Goal: Navigation & Orientation: Find specific page/section

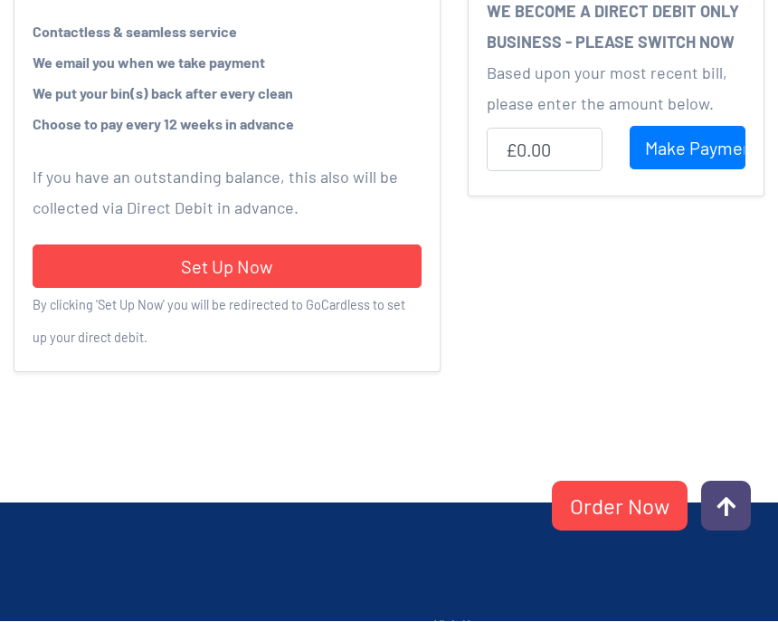
scroll to position [959, 0]
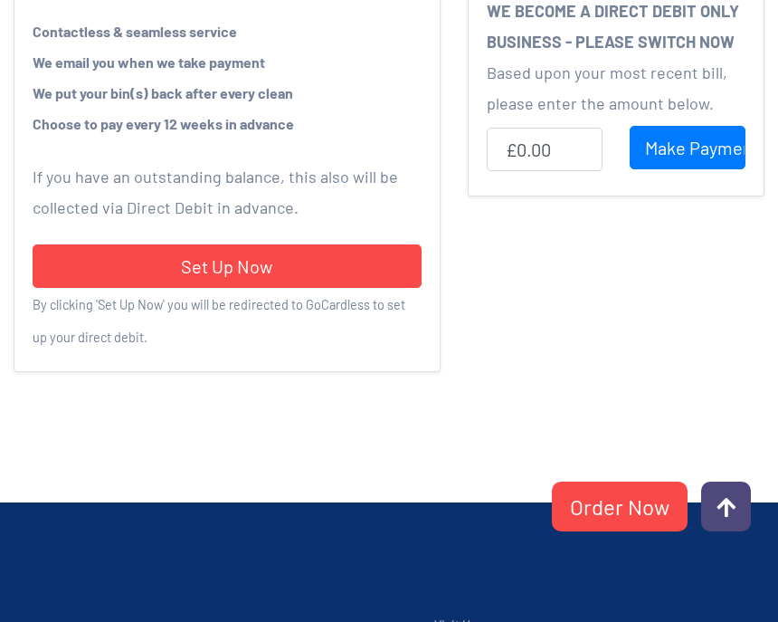
click at [220, 265] on link "Set Up Now" at bounding box center [227, 265] width 389 height 43
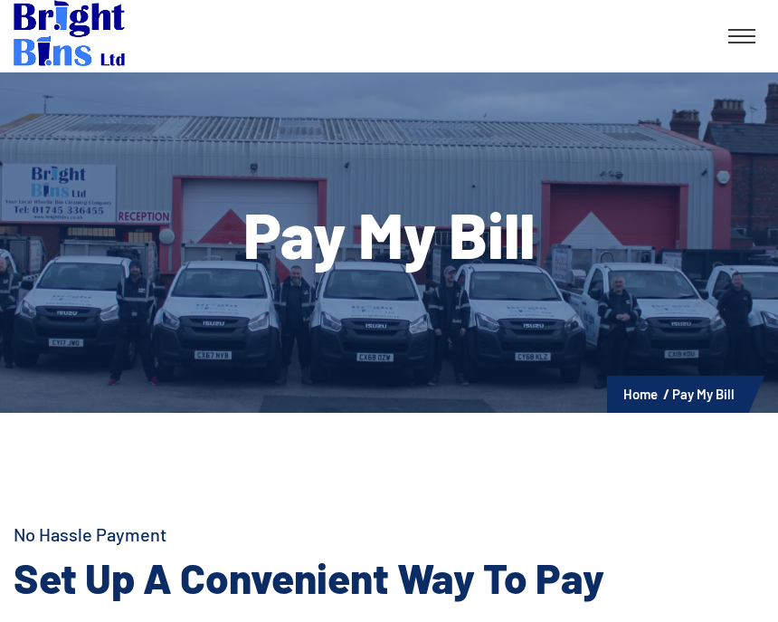
scroll to position [0, 0]
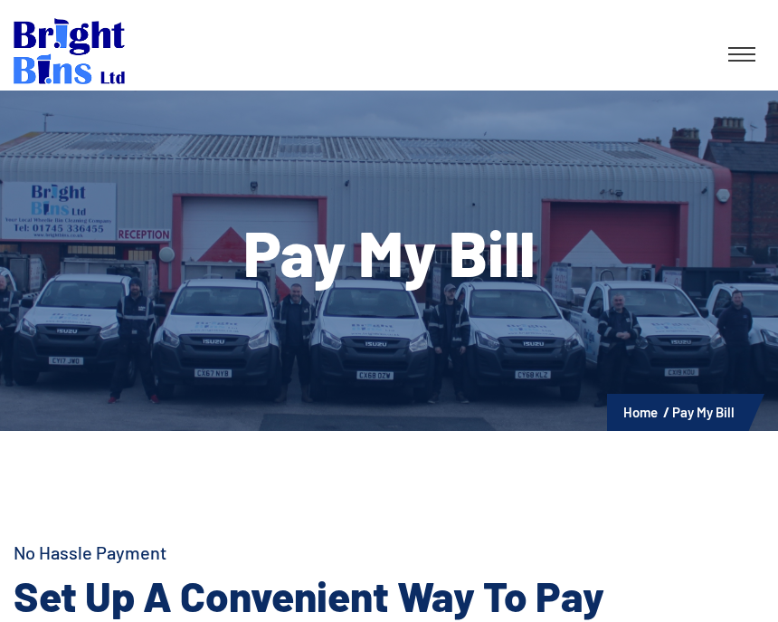
click at [743, 49] on link at bounding box center [741, 54] width 45 height 33
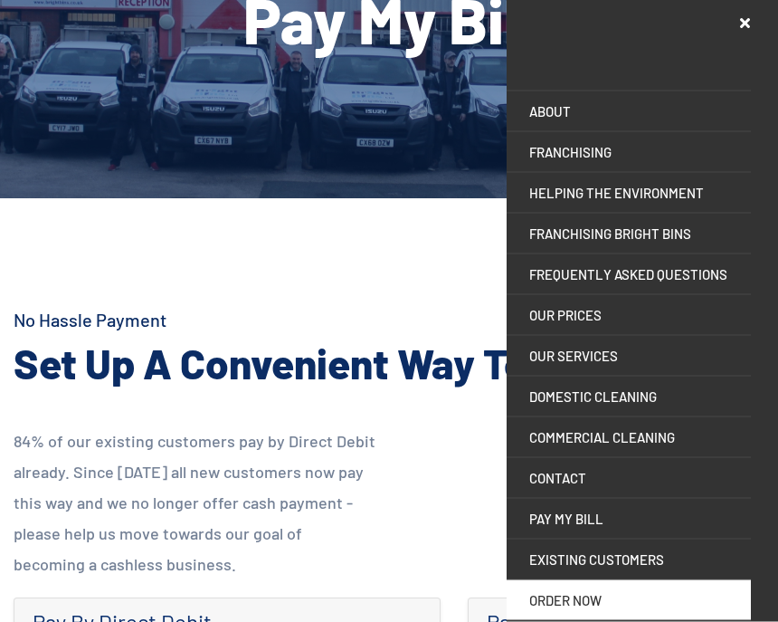
scroll to position [233, 0]
click at [571, 565] on link "EXISTING CUSTOMERS" at bounding box center [629, 559] width 244 height 40
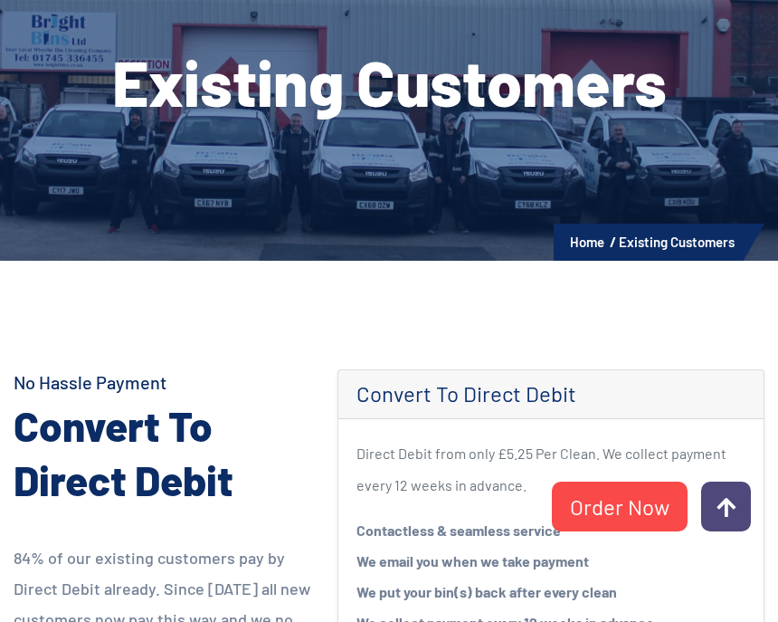
scroll to position [169, 0]
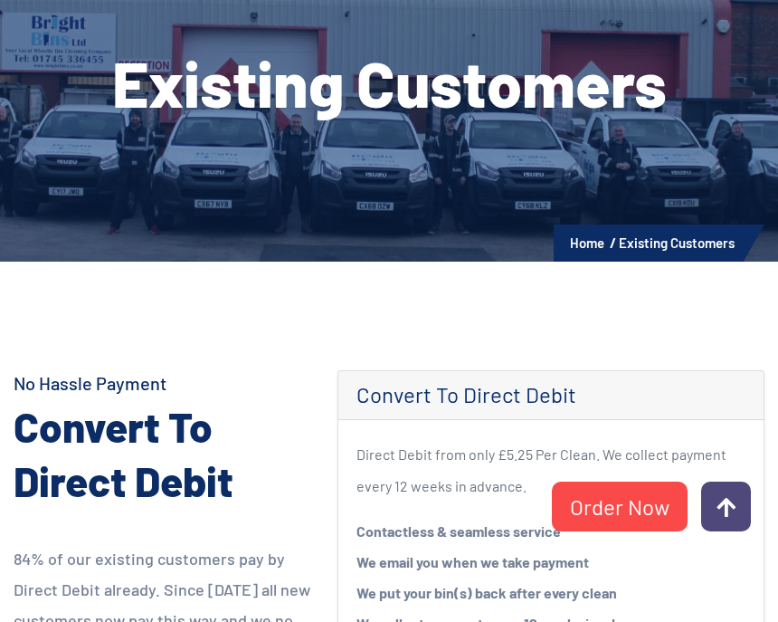
click at [665, 242] on li "Existing Customers" at bounding box center [677, 243] width 116 height 24
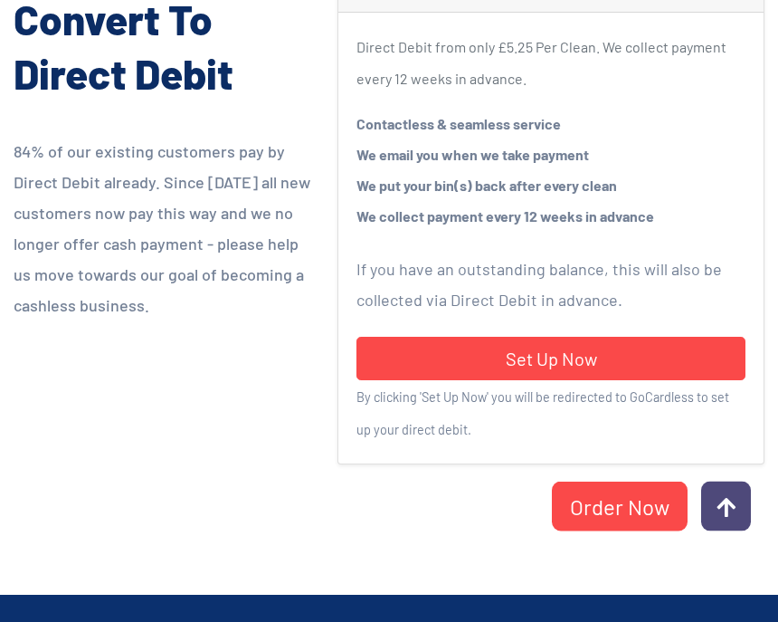
scroll to position [577, 0]
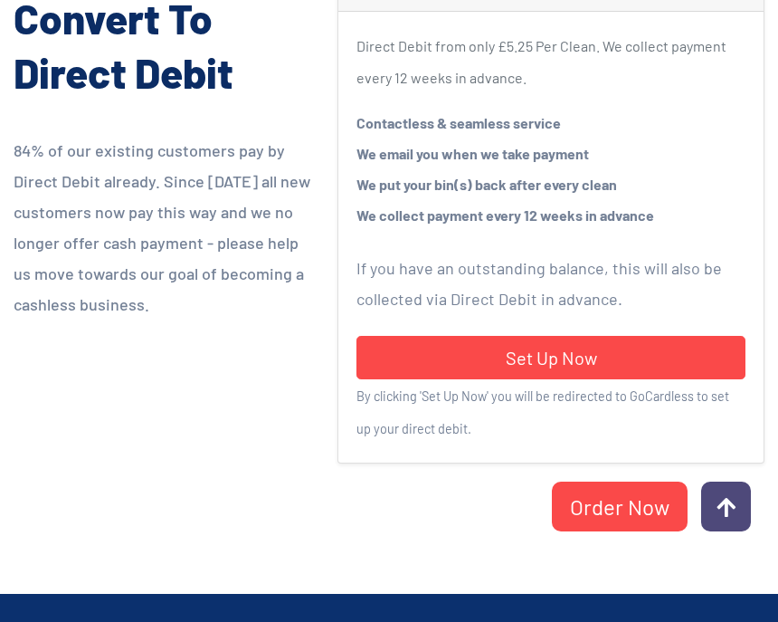
click at [559, 356] on link "Set Up Now" at bounding box center [551, 357] width 389 height 43
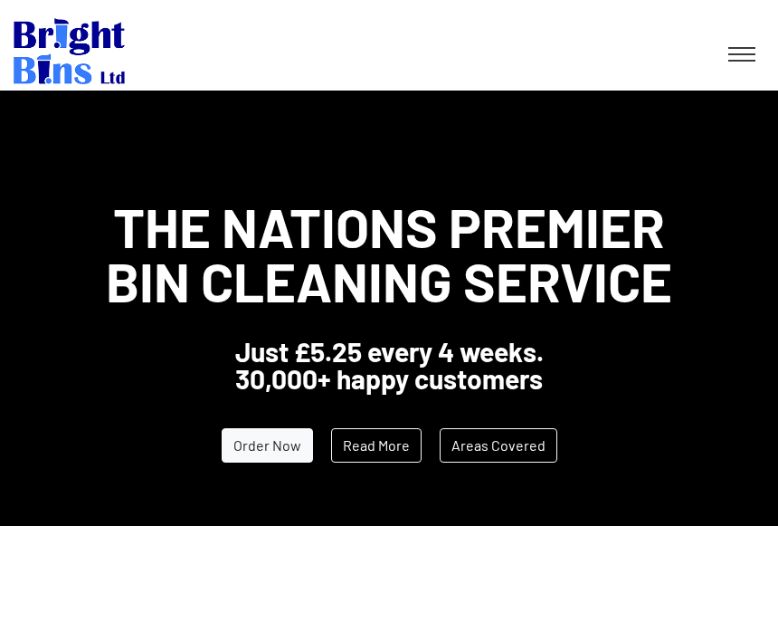
click at [742, 48] on icon at bounding box center [742, 48] width 27 height 2
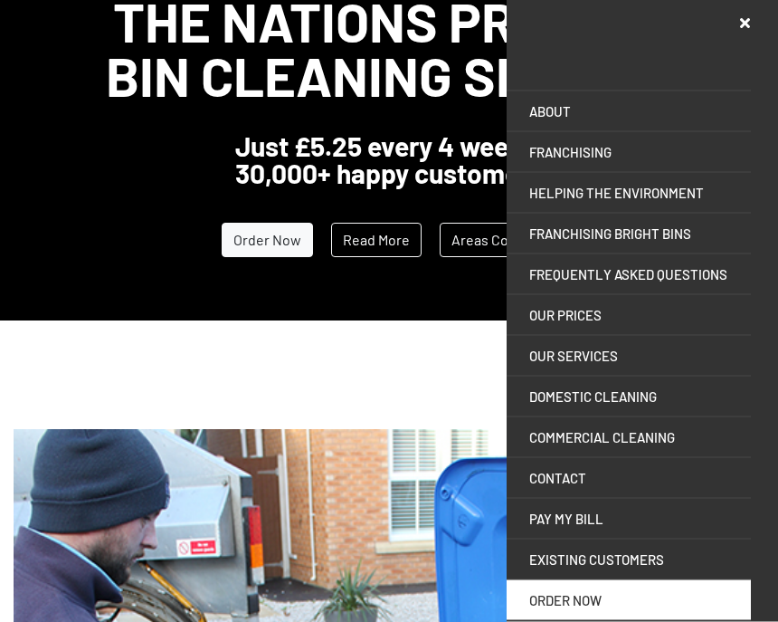
scroll to position [205, 0]
click at [601, 560] on link "EXISTING CUSTOMERS" at bounding box center [629, 559] width 244 height 40
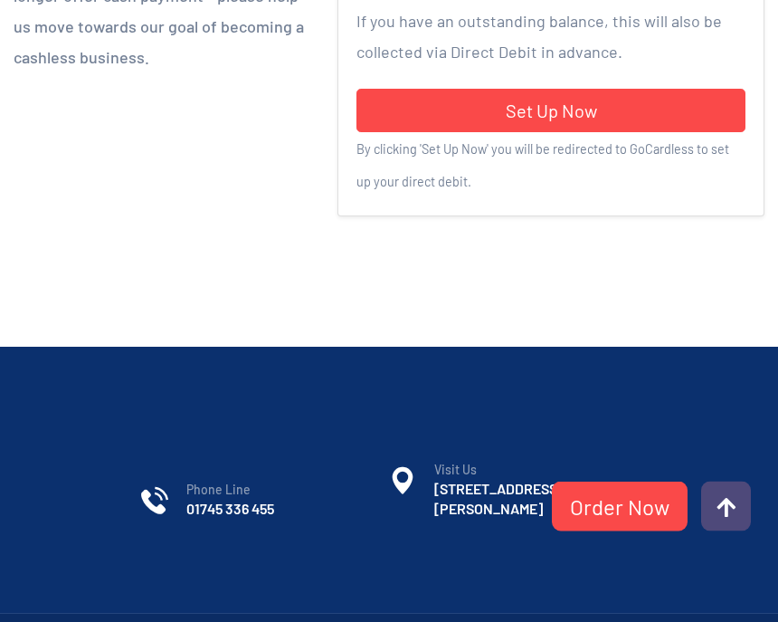
scroll to position [857, 0]
